Goal: Find specific page/section: Find specific page/section

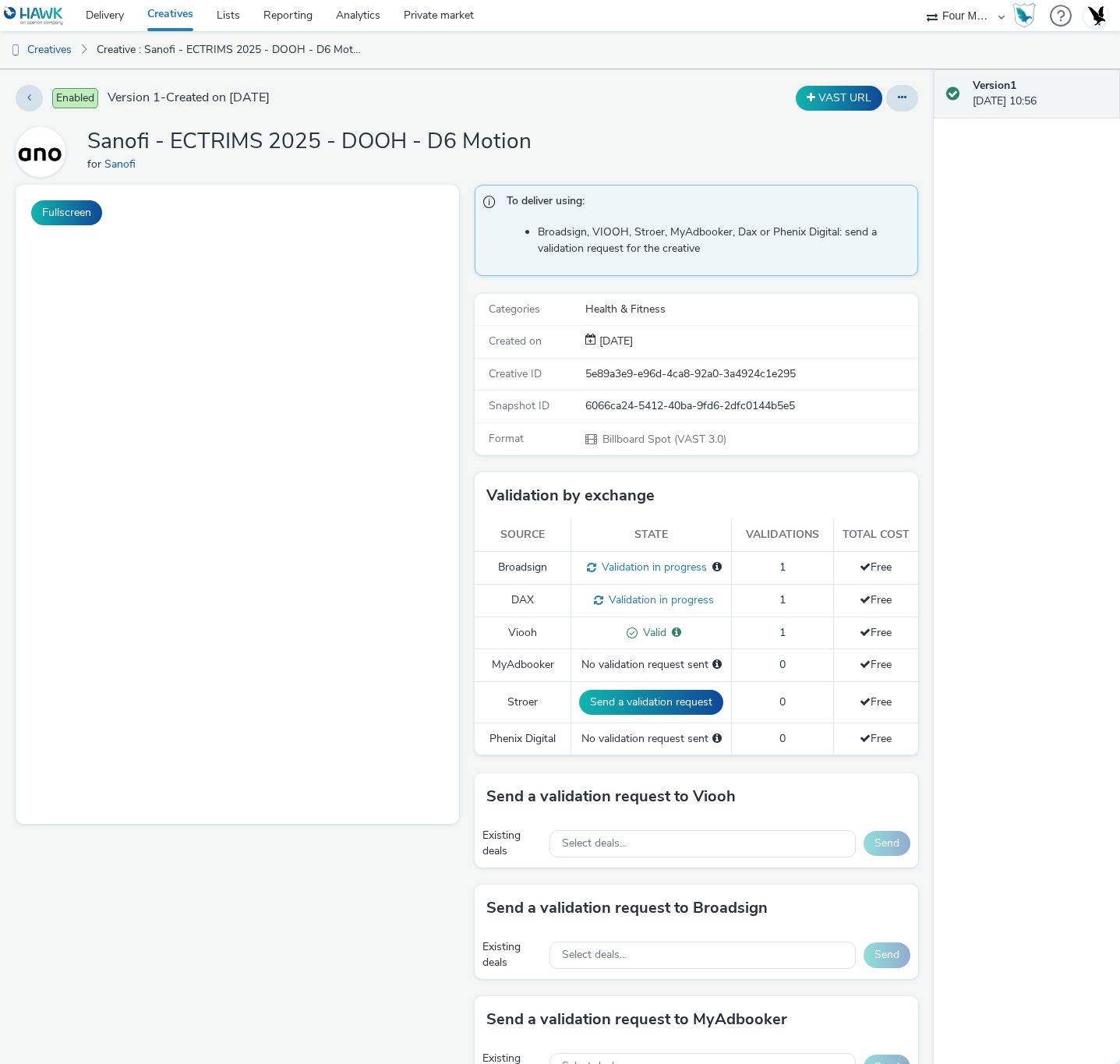
click at [922, 27] on select "75 Media A8 Media Group Advant Technology Audio Ad Pro AZERION Buy Me Media Con…" at bounding box center [965, 15] width 94 height 31
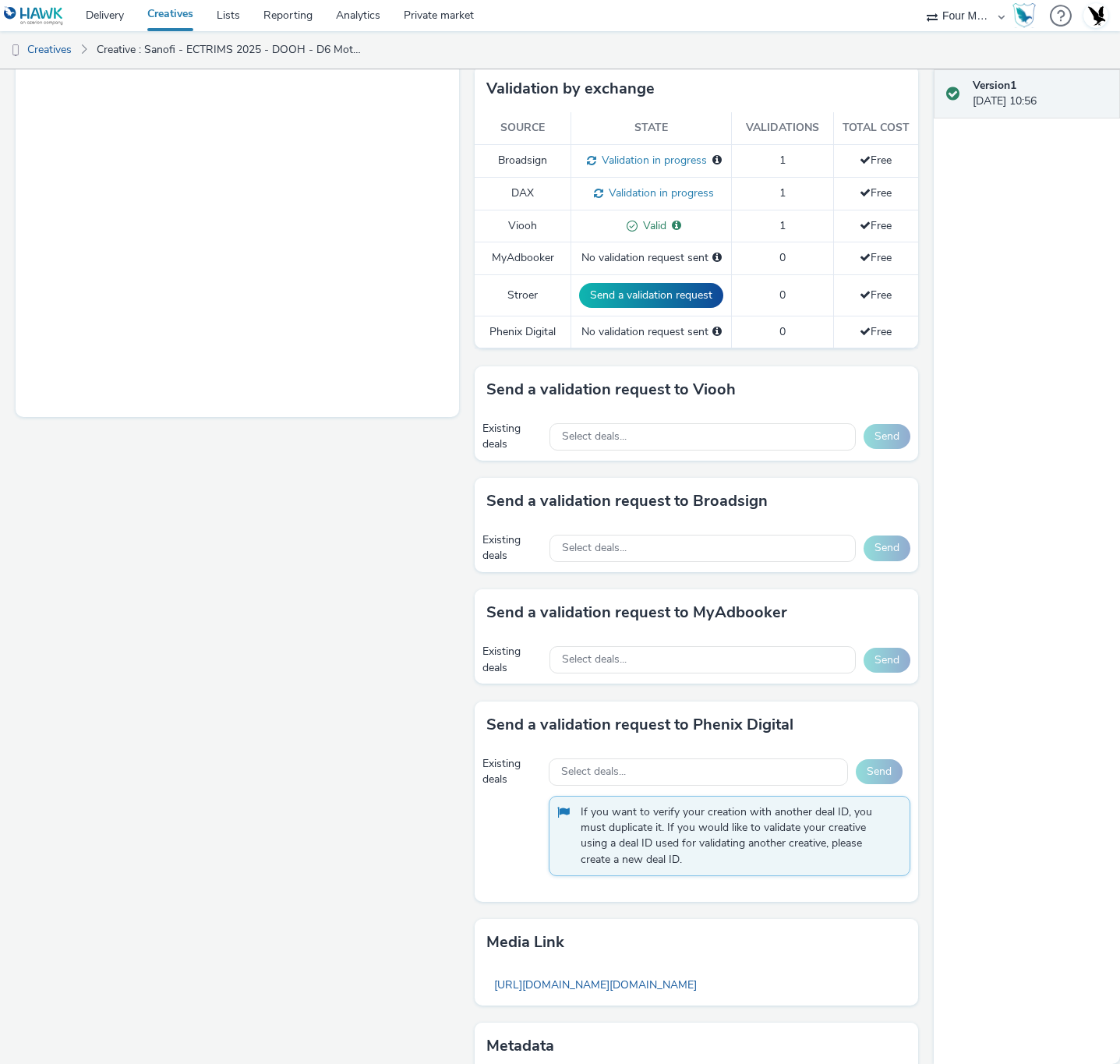
scroll to position [468, 0]
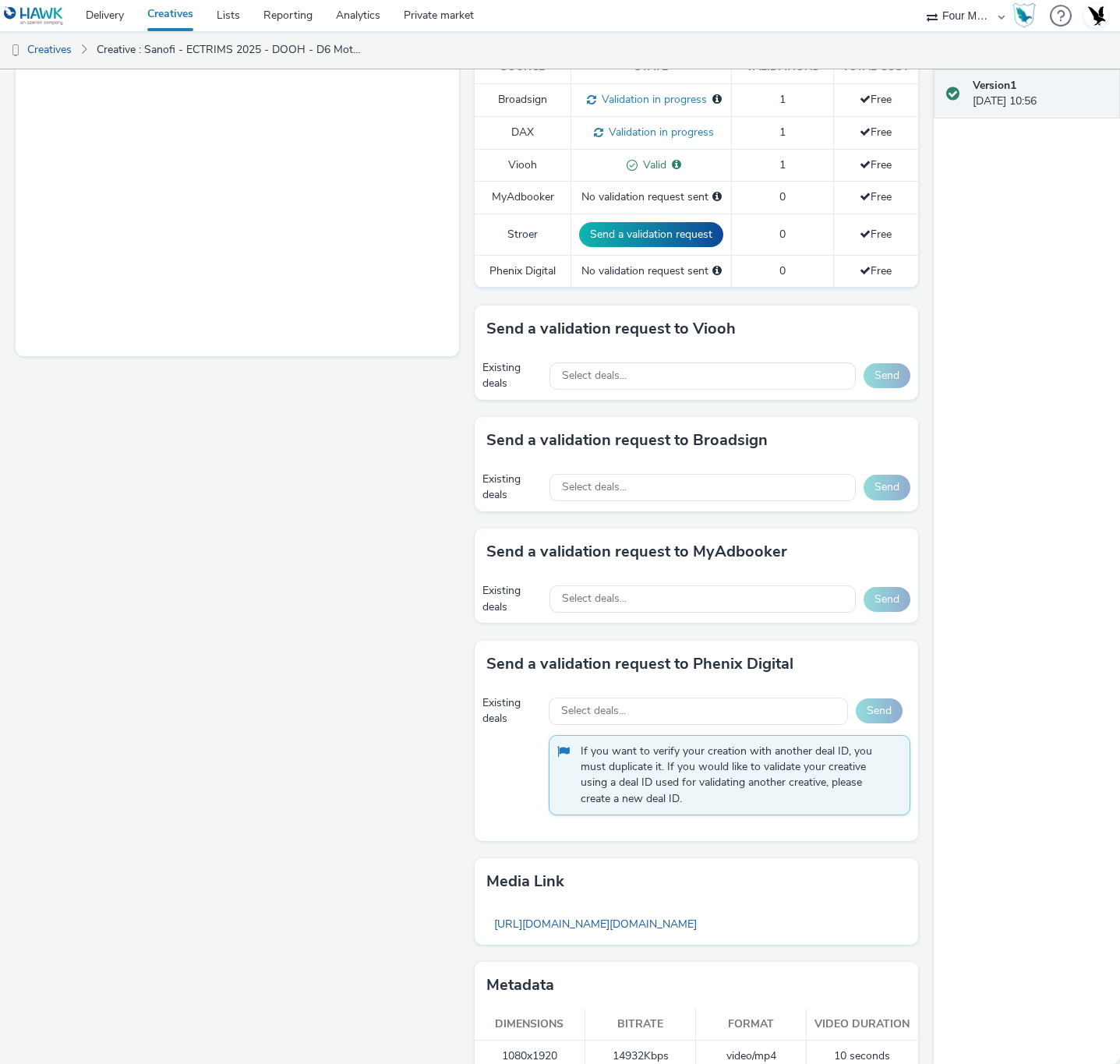
click at [948, 19] on select "75 Media A8 Media Group Advant Technology Audio Ad Pro AZERION Buy Me Media Con…" at bounding box center [965, 15] width 94 height 31
select select "47c37c18-910e-43a3-bb91-a2beb2847406"
click at [919, 0] on select "75 Media A8 Media Group Advant Technology Audio Ad Pro AZERION Buy Me Media Con…" at bounding box center [965, 15] width 94 height 31
select select "b1b940d3-d05b-48b5-821e-f328c33b988b"
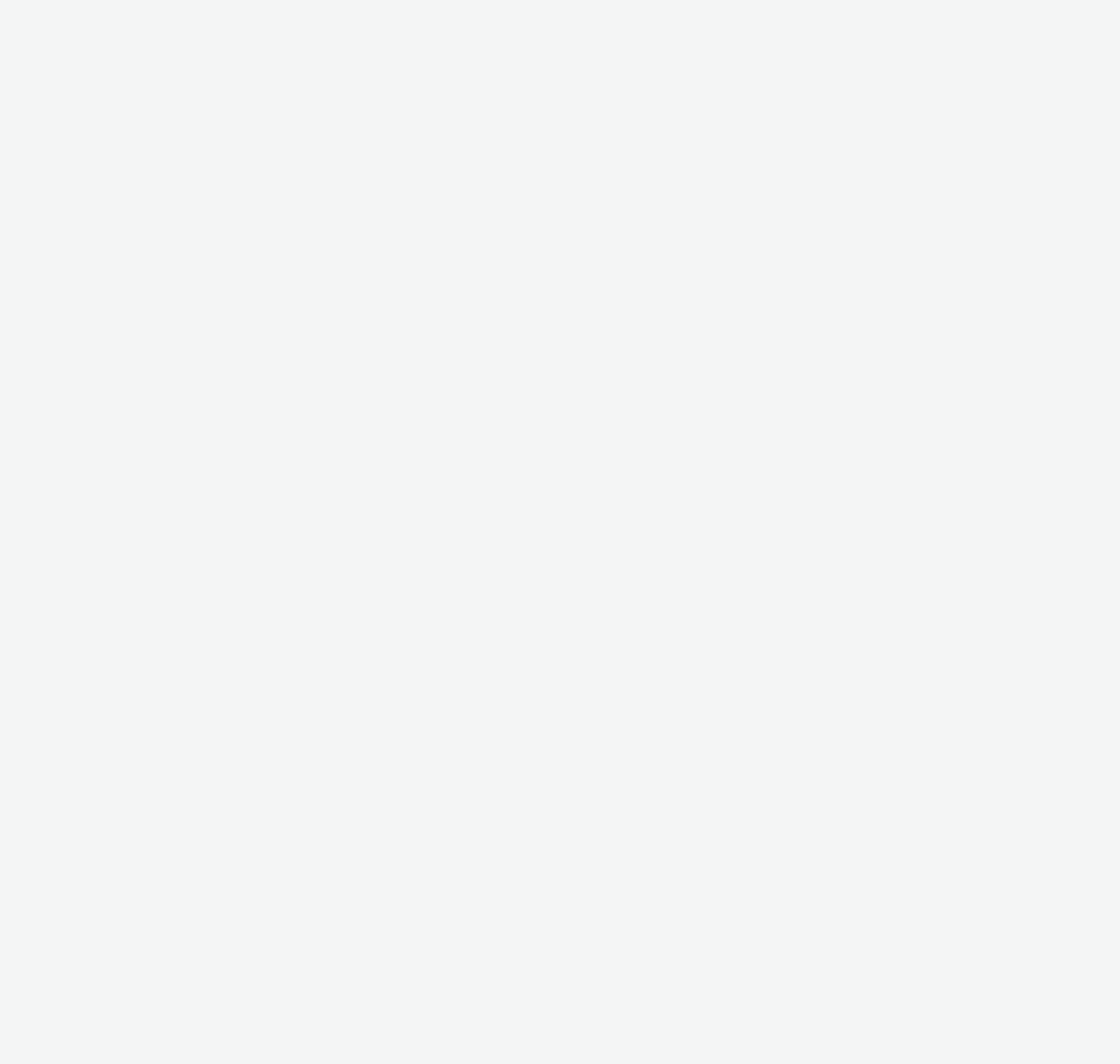
select select "47c37c18-910e-43a3-bb91-a2beb2847406"
select select "b1b940d3-d05b-48b5-821e-f328c33b988b"
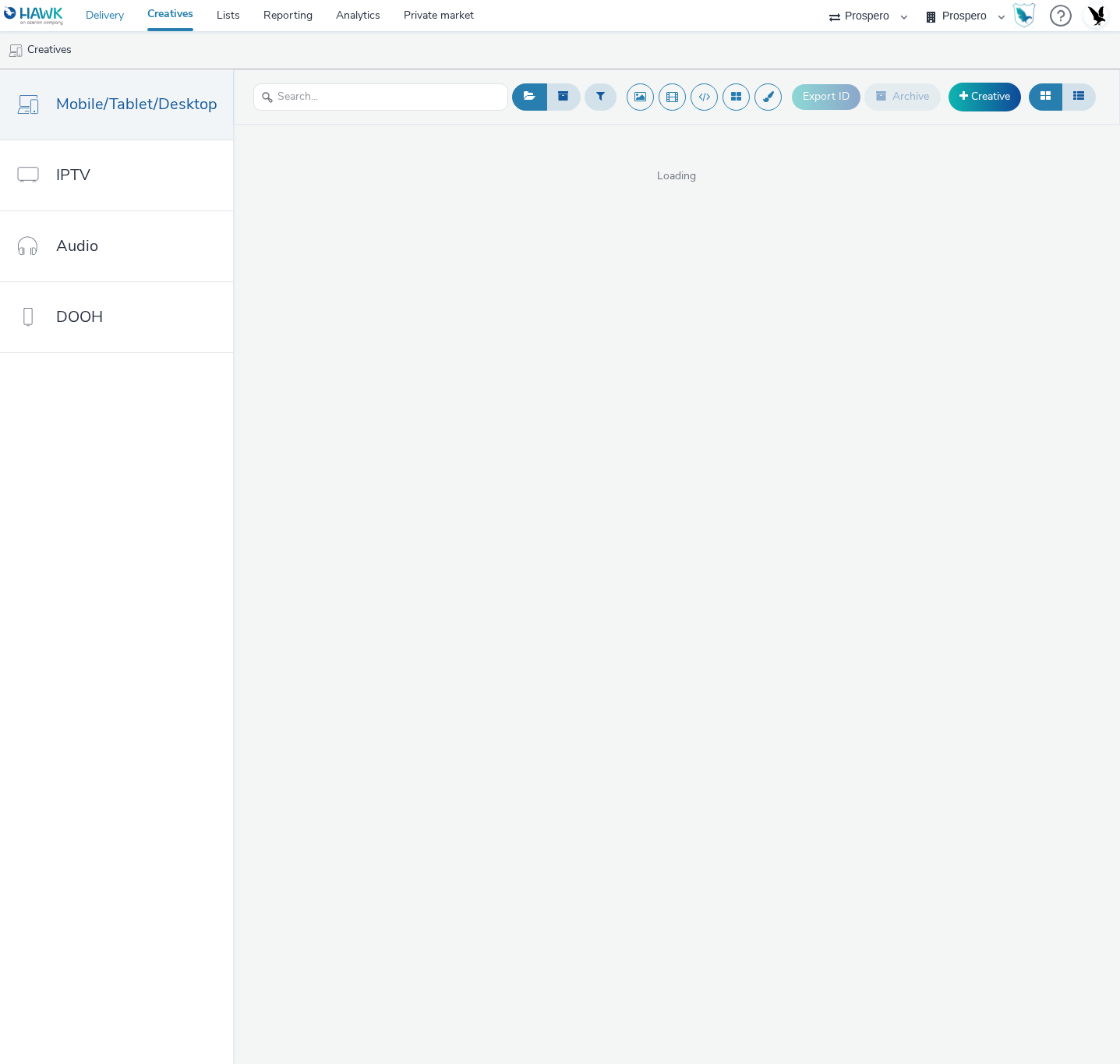
click at [94, 16] on link "Delivery" at bounding box center [104, 15] width 61 height 31
